Goal: Find specific page/section: Find specific page/section

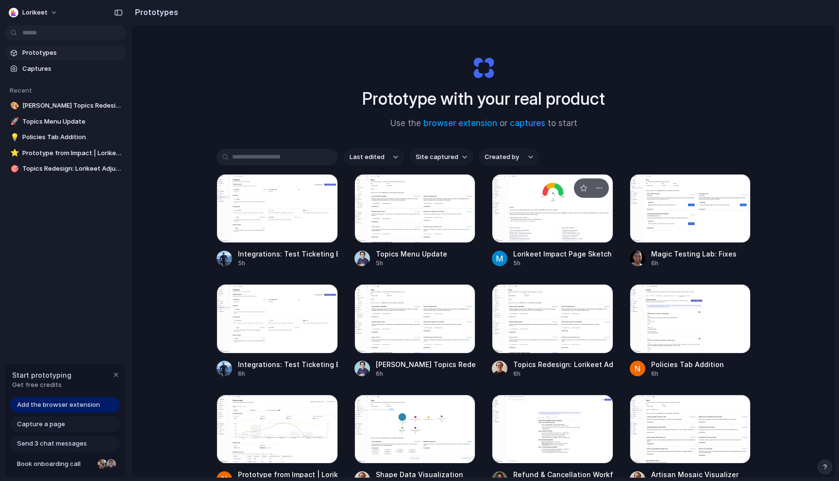
click at [535, 212] on div at bounding box center [552, 208] width 121 height 69
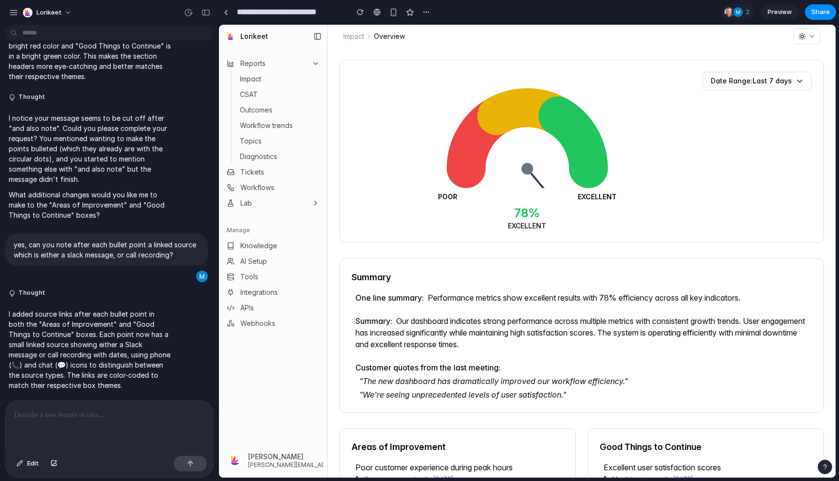
scroll to position [2647, 0]
click at [422, 10] on button "button" at bounding box center [426, 12] width 15 height 15
click at [547, 10] on div "Duplicate Delete" at bounding box center [419, 240] width 839 height 481
click at [12, 9] on div "button" at bounding box center [13, 12] width 9 height 9
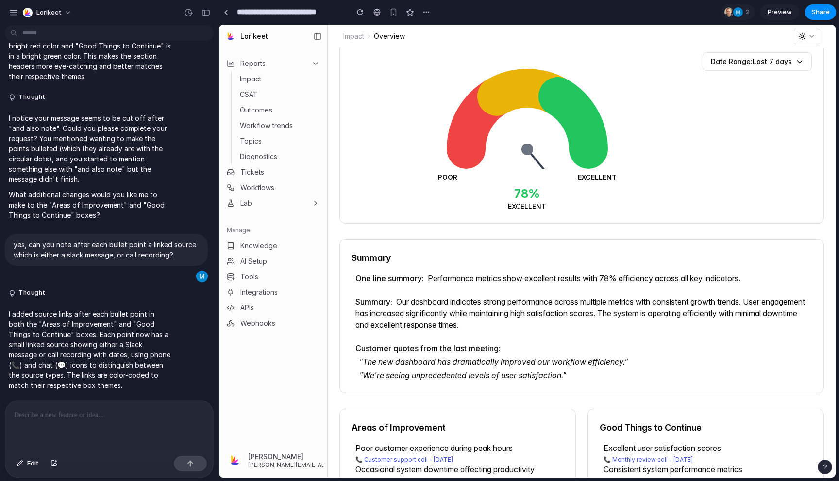
scroll to position [0, 0]
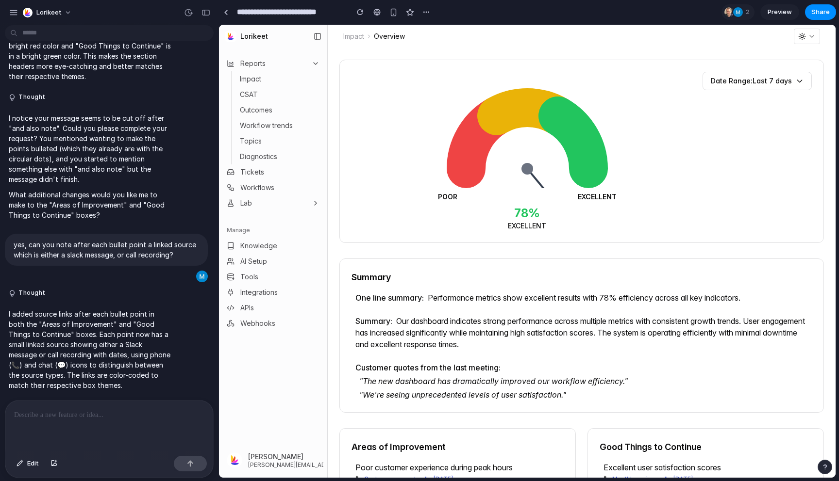
click at [779, 12] on span "Preview" at bounding box center [779, 12] width 24 height 10
